Goal: Transaction & Acquisition: Purchase product/service

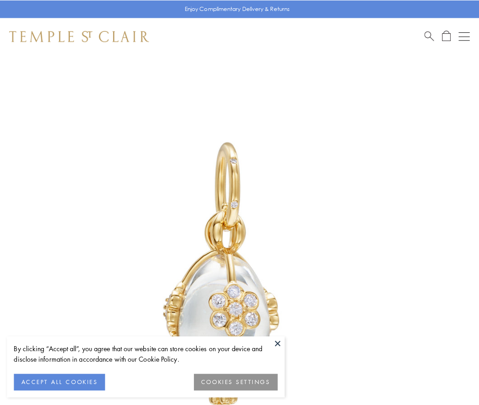
scroll to position [25, 0]
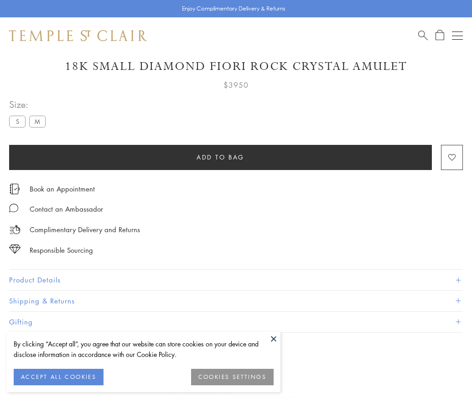
click at [220, 157] on span "Add to bag" at bounding box center [221, 157] width 48 height 10
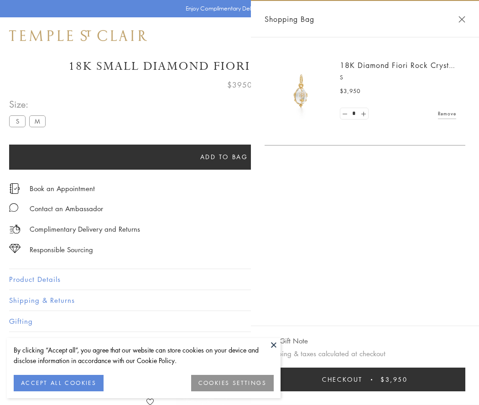
click at [365, 380] on button "Checkout $3,950" at bounding box center [365, 380] width 201 height 24
